Goal: Task Accomplishment & Management: Manage account settings

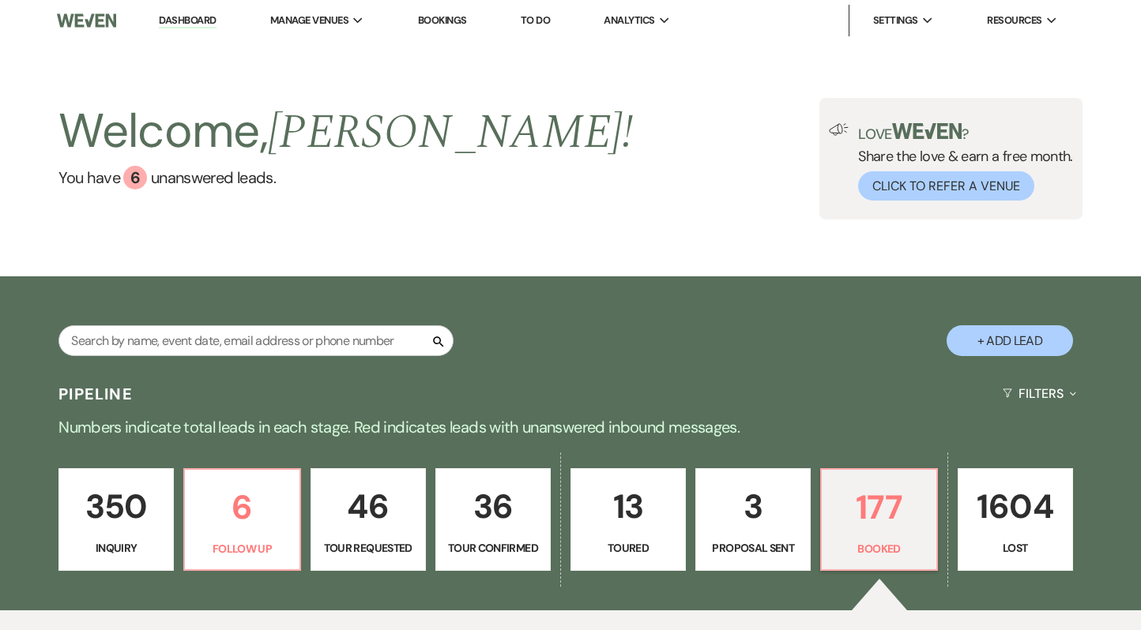
click at [450, 18] on link "Bookings" at bounding box center [442, 19] width 49 height 13
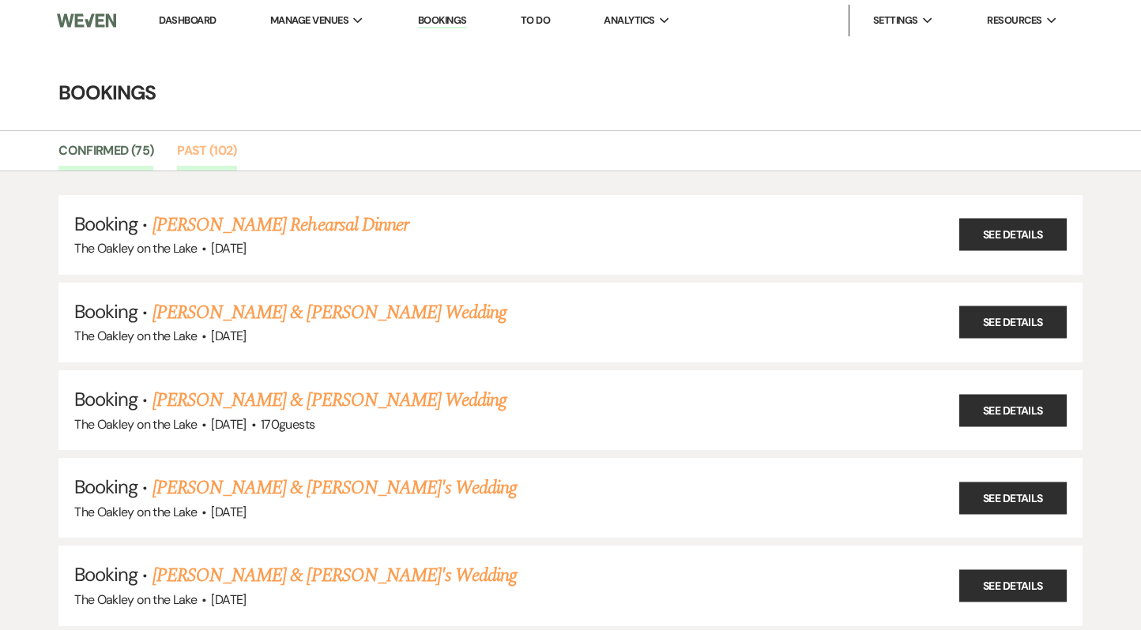
click at [224, 143] on link "Past (102)" at bounding box center [207, 156] width 60 height 30
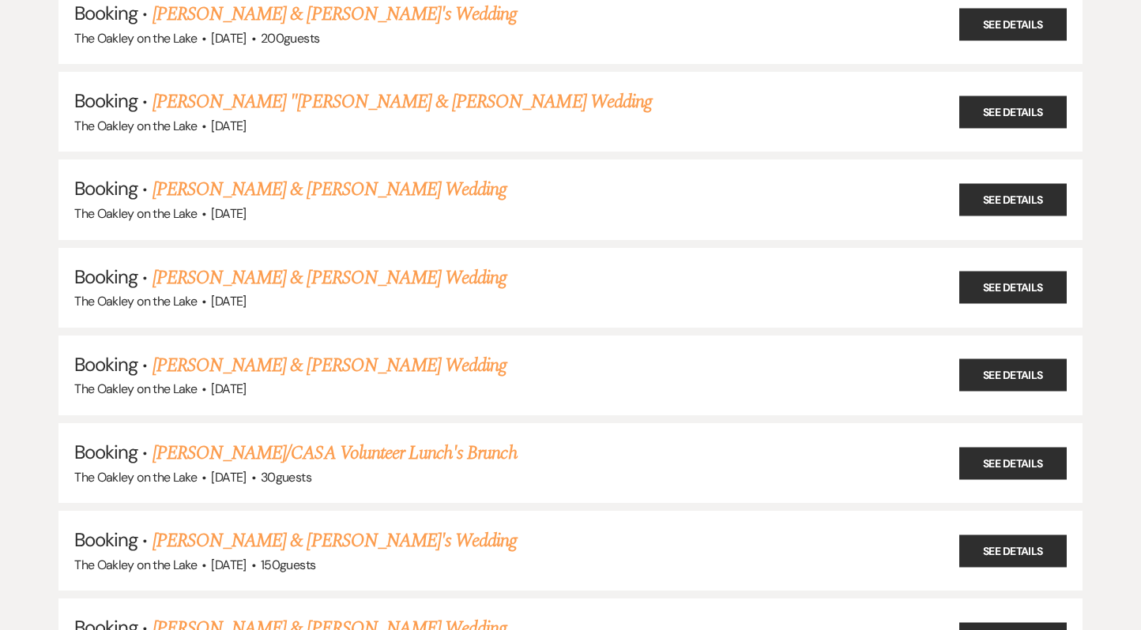
scroll to position [2757, 0]
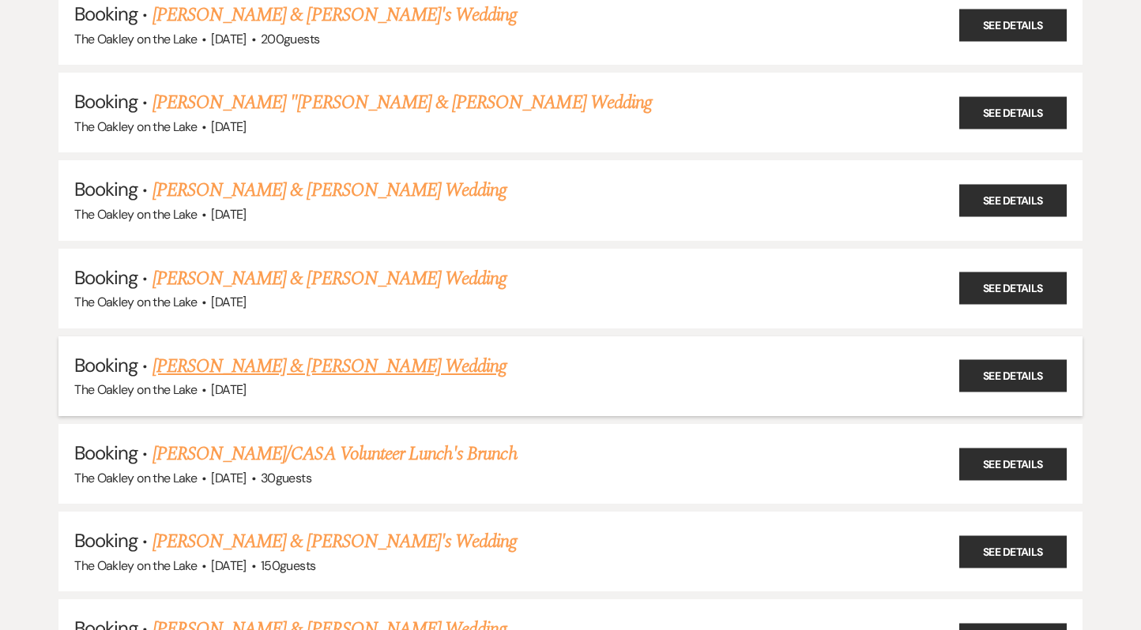
click at [382, 352] on link "[PERSON_NAME] & [PERSON_NAME] Wedding" at bounding box center [329, 366] width 354 height 28
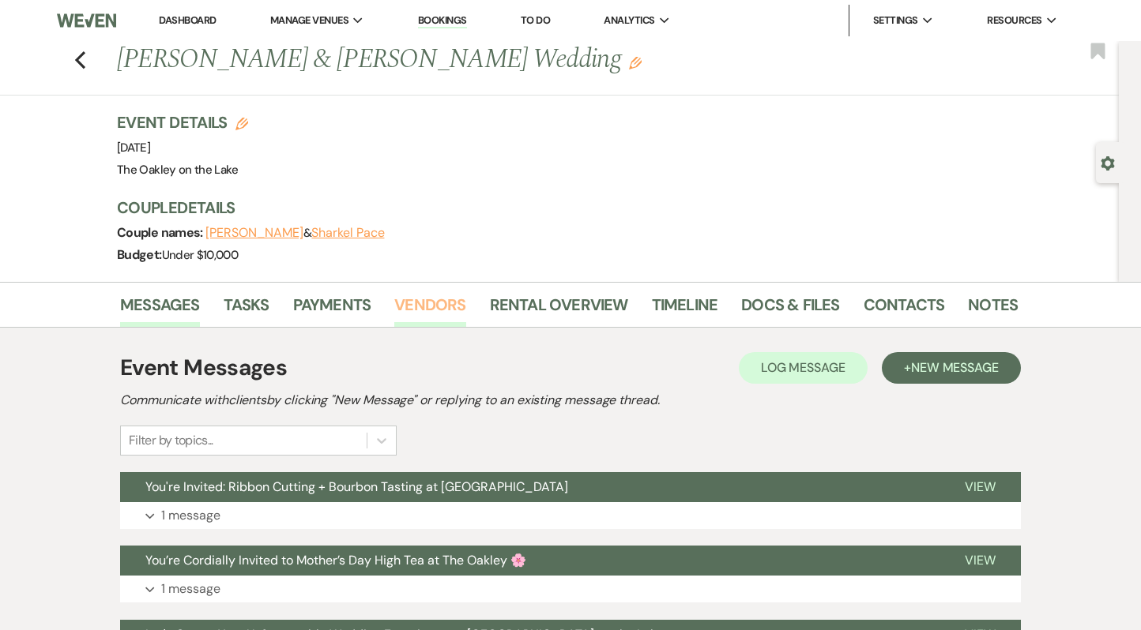
click at [425, 311] on link "Vendors" at bounding box center [429, 309] width 71 height 35
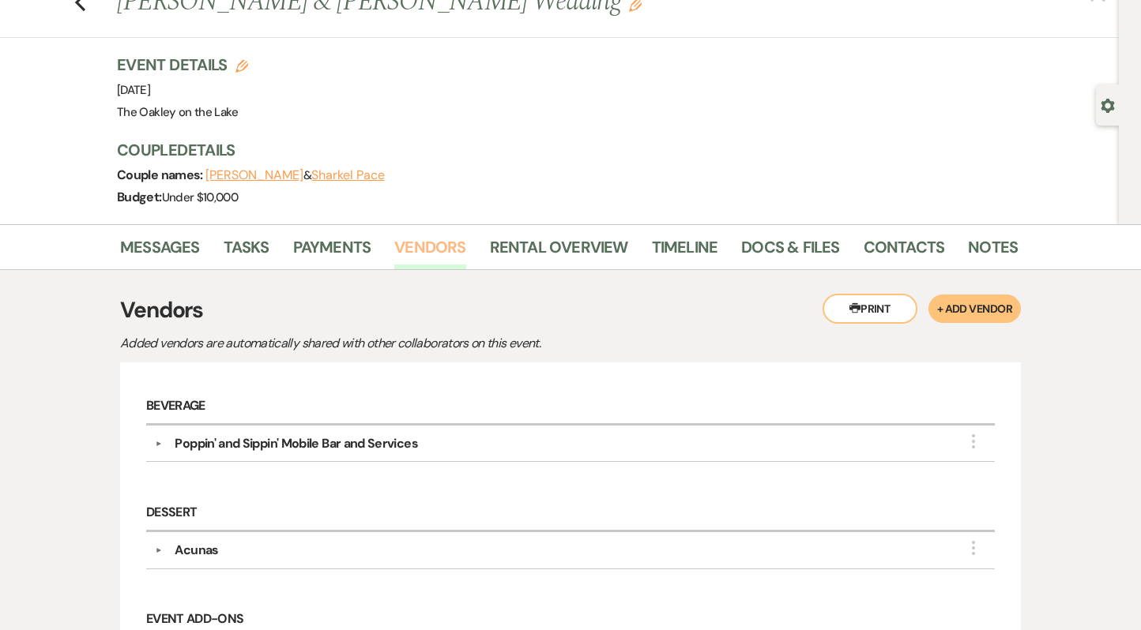
scroll to position [58, 0]
click at [324, 440] on div "Poppin' and Sippin' Mobile Bar and Services" at bounding box center [296, 443] width 243 height 19
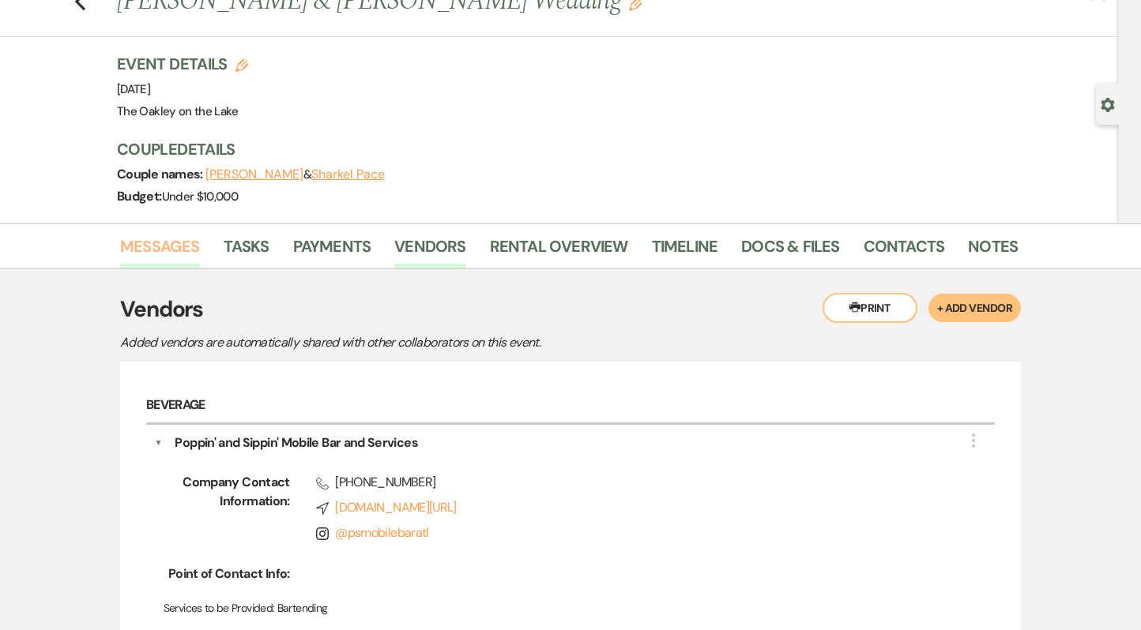
click at [165, 254] on link "Messages" at bounding box center [160, 251] width 80 height 35
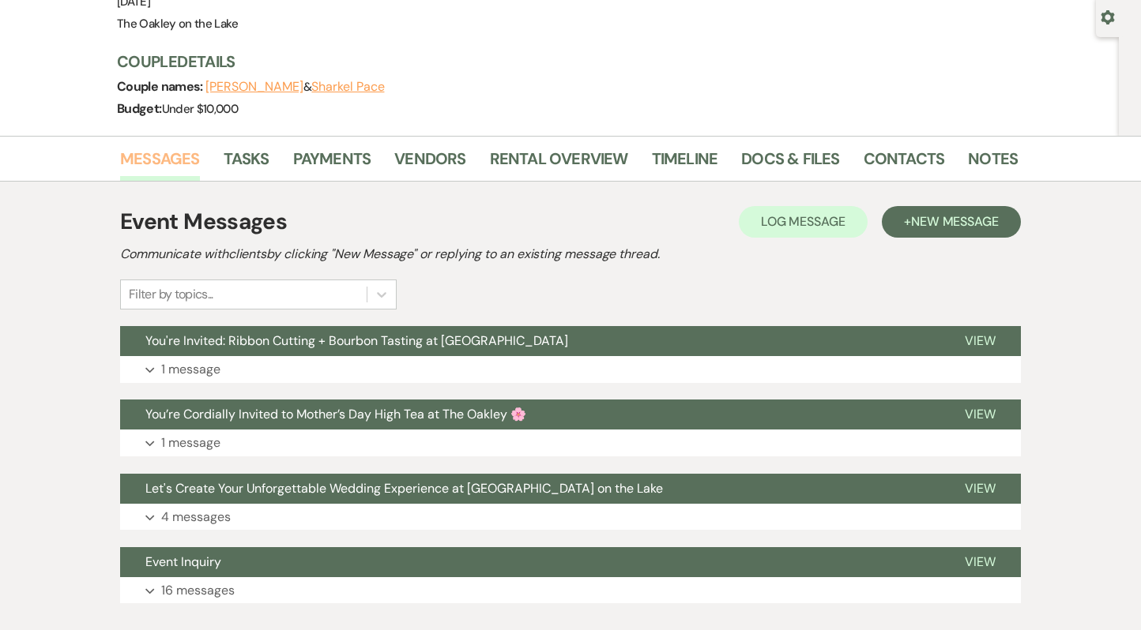
scroll to position [211, 0]
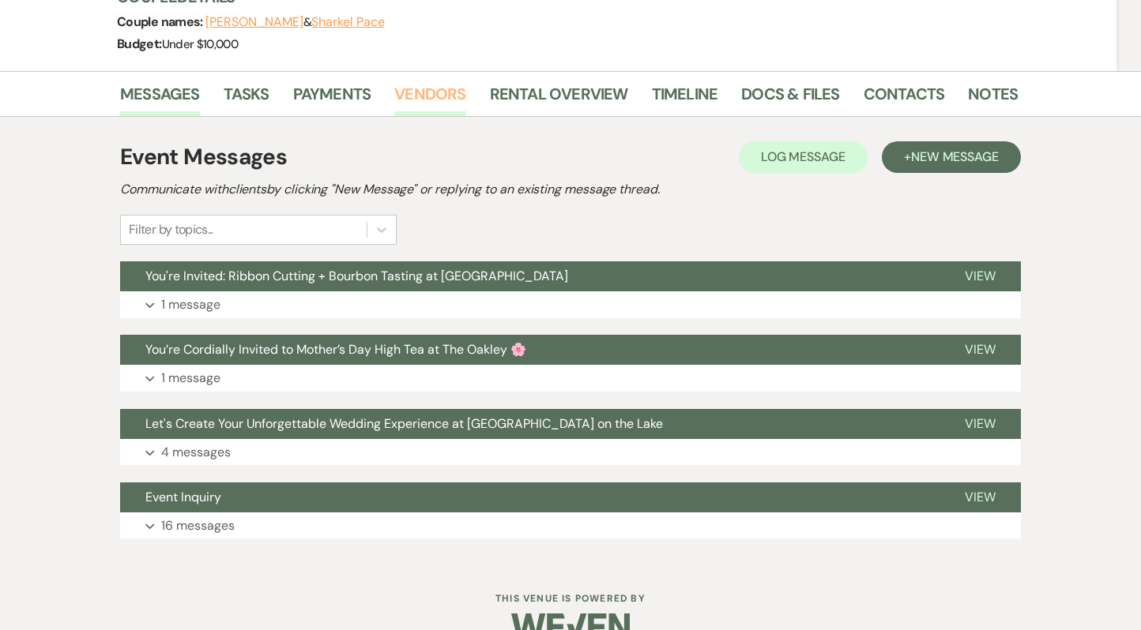
click at [424, 98] on link "Vendors" at bounding box center [429, 98] width 71 height 35
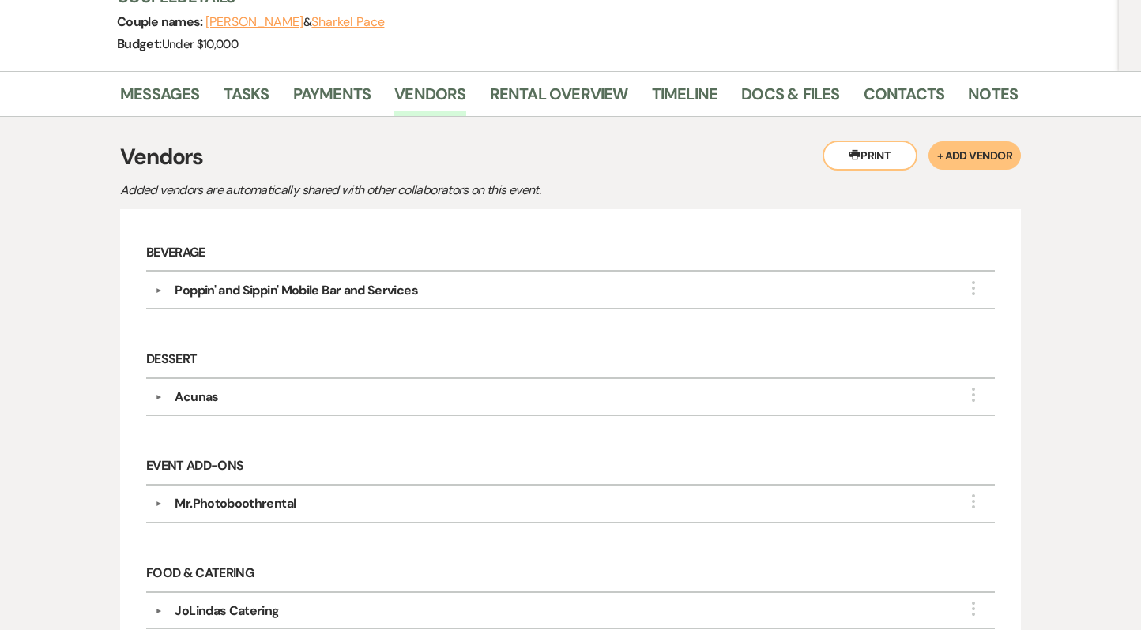
click at [295, 288] on div "Poppin' and Sippin' Mobile Bar and Services" at bounding box center [296, 290] width 243 height 19
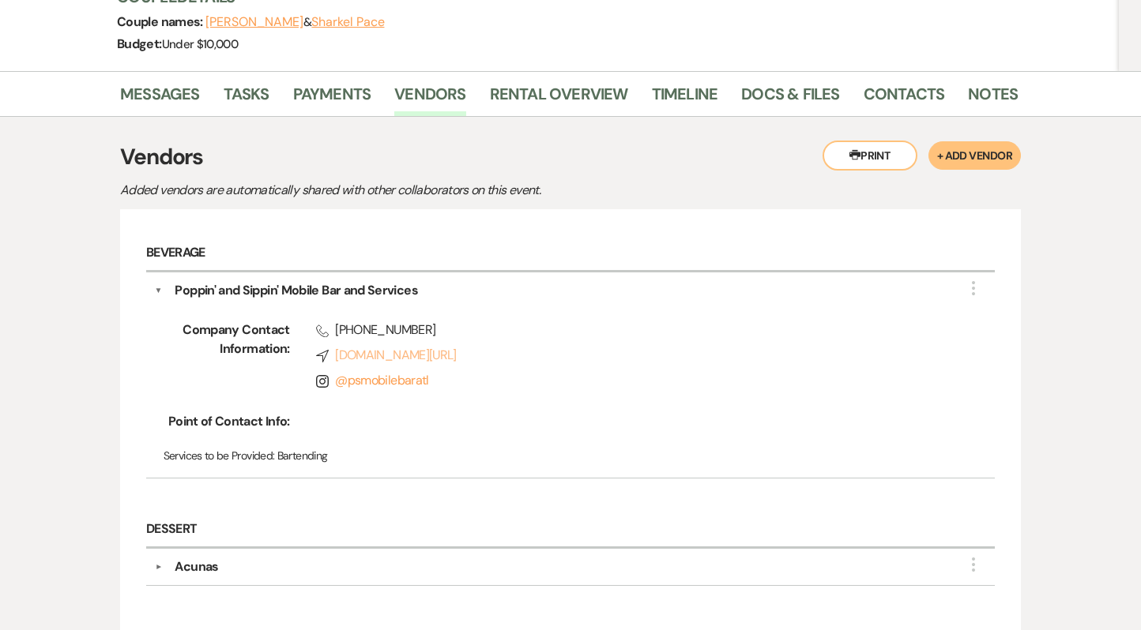
click at [395, 355] on link "Compass [DOMAIN_NAME][URL]" at bounding box center [630, 355] width 629 height 19
click at [368, 383] on link "@ psmobilebaratl" at bounding box center [381, 380] width 93 height 17
